Goal: Find specific page/section: Find specific page/section

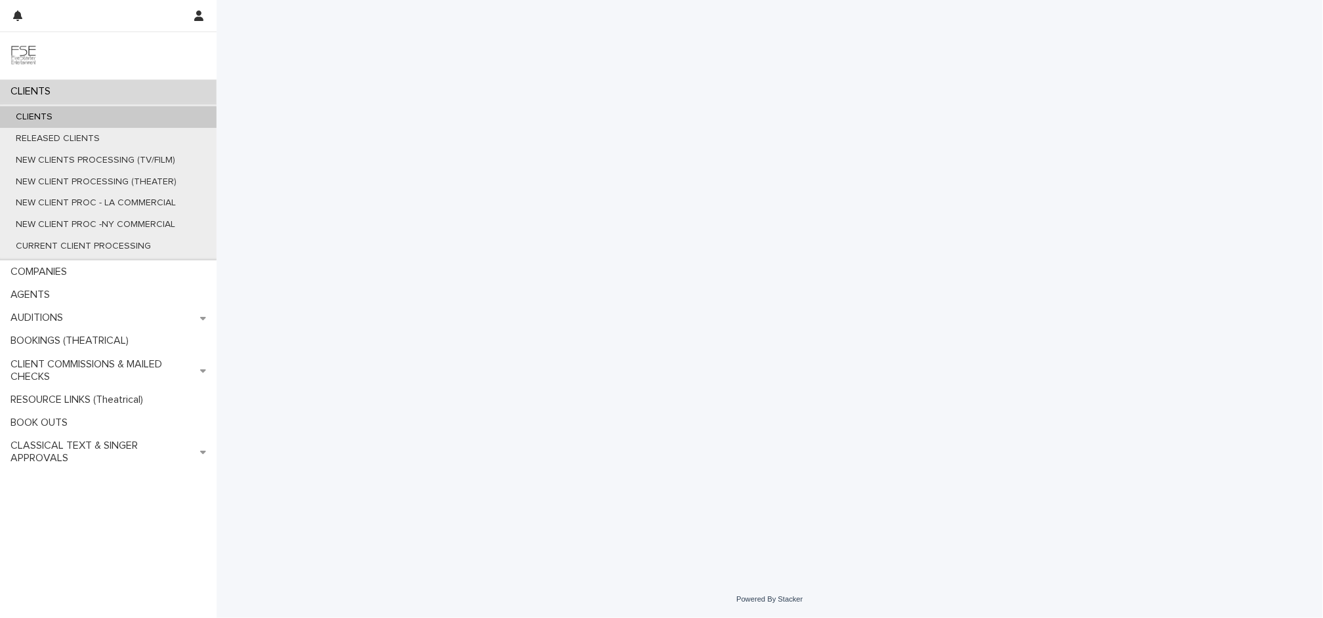
drag, startPoint x: 138, startPoint y: 119, endPoint x: 243, endPoint y: 114, distance: 105.1
click at [139, 119] on div "CLIENTS" at bounding box center [108, 117] width 216 height 22
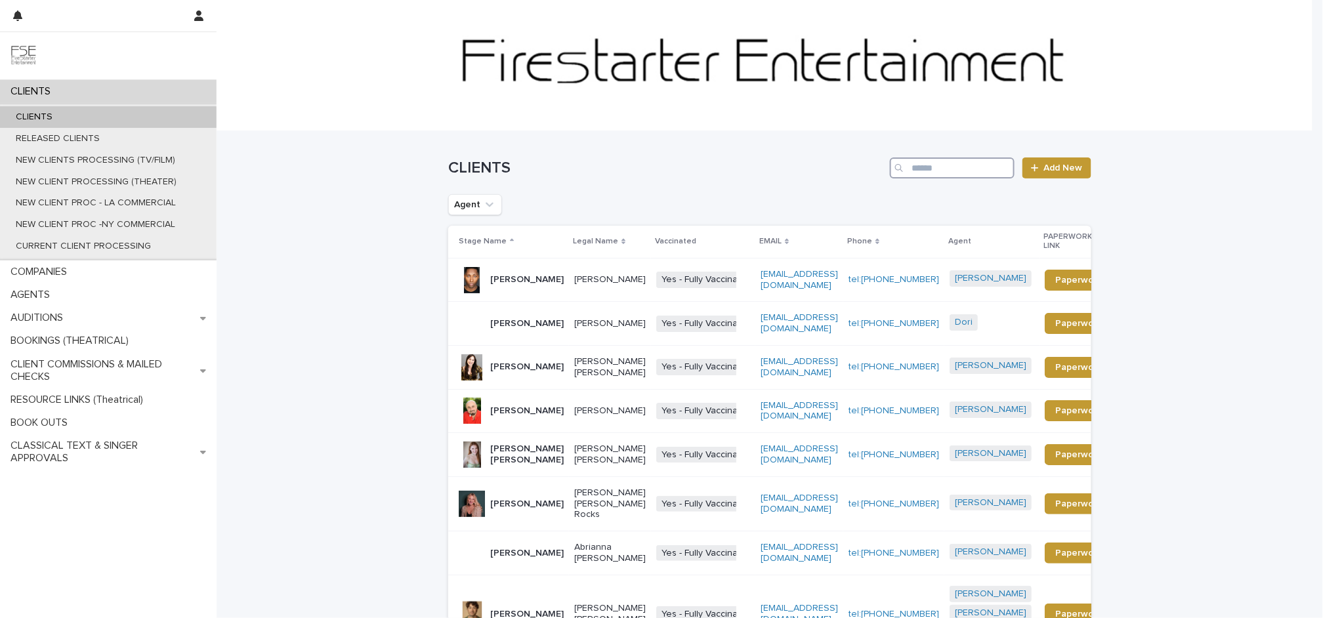
click at [916, 163] on input "Search" at bounding box center [952, 167] width 125 height 21
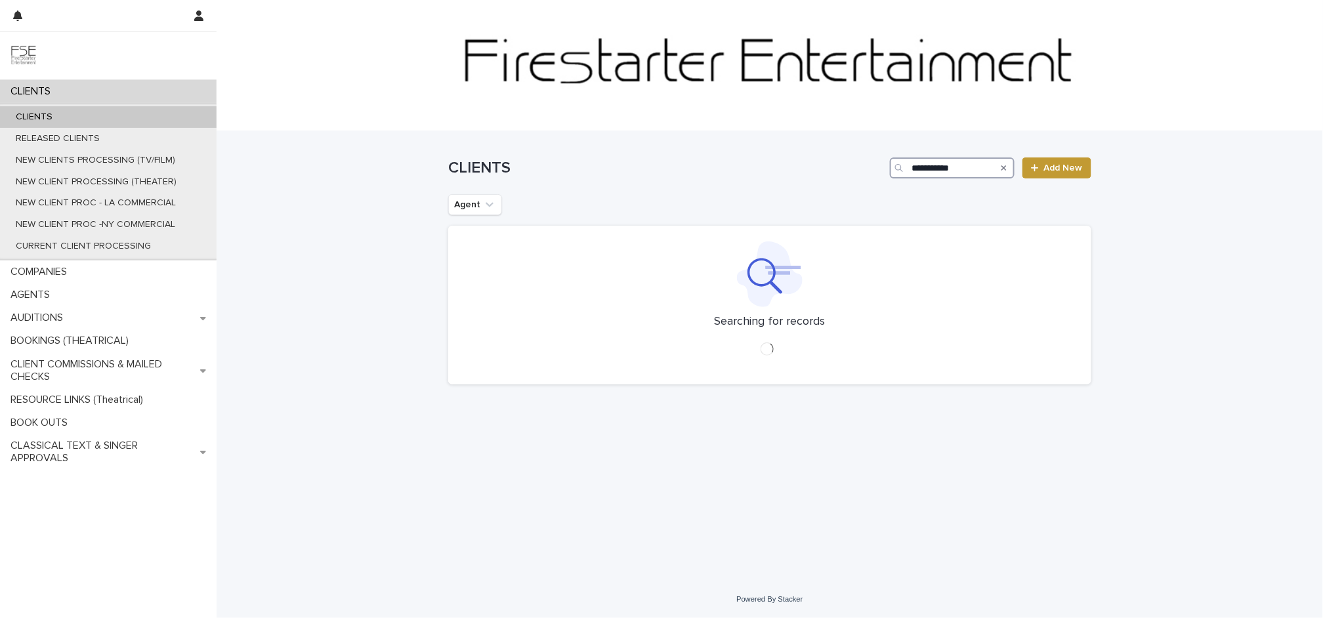
type input "**********"
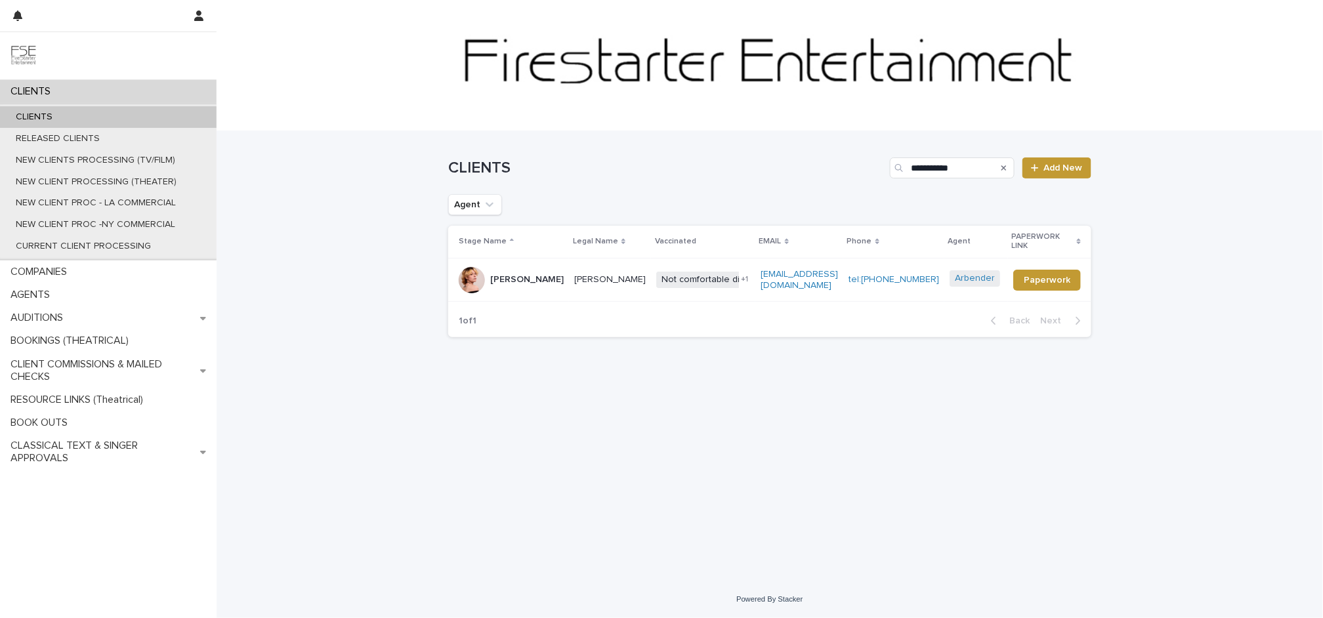
click at [547, 278] on p "[PERSON_NAME]" at bounding box center [526, 279] width 73 height 11
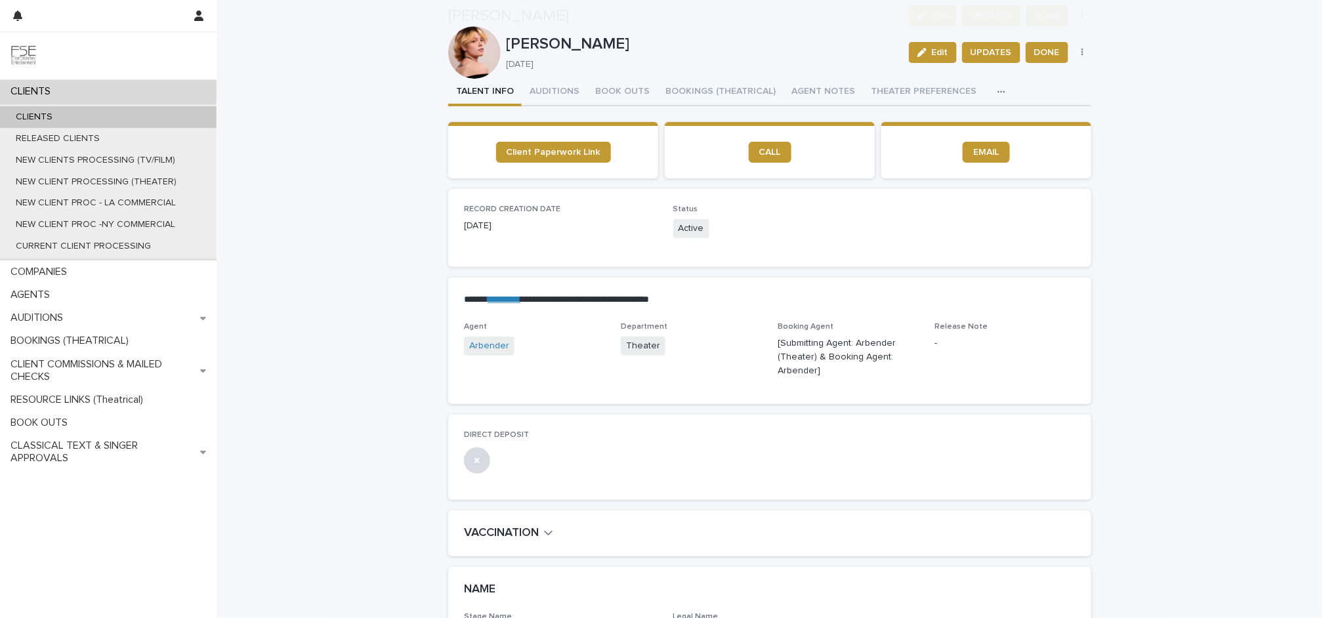
scroll to position [2051, 0]
